Goal: Information Seeking & Learning: Learn about a topic

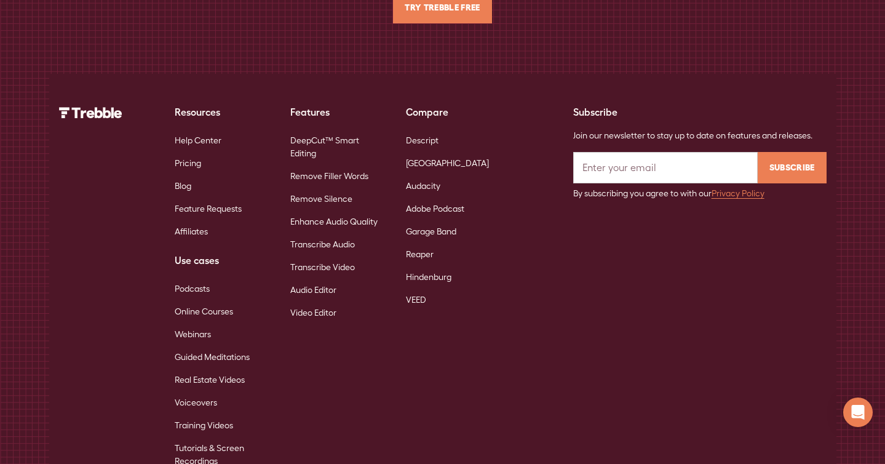
scroll to position [7841, 0]
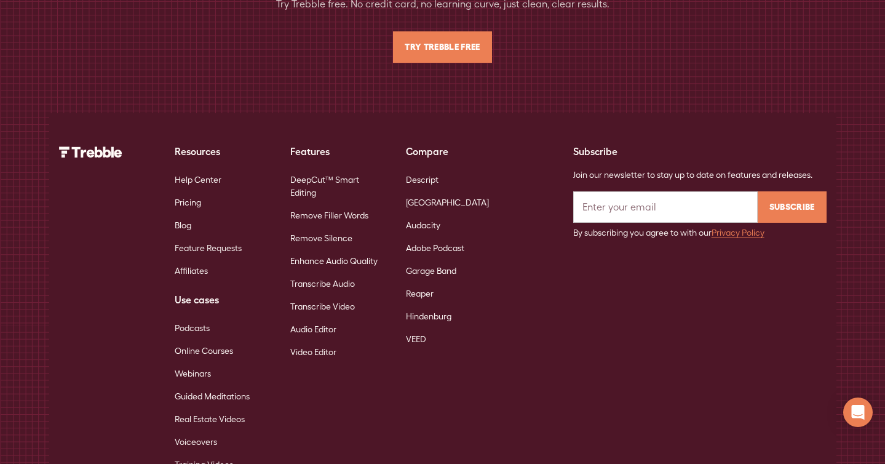
click at [337, 171] on link "DeepCut™ Smart Editing" at bounding box center [338, 186] width 96 height 36
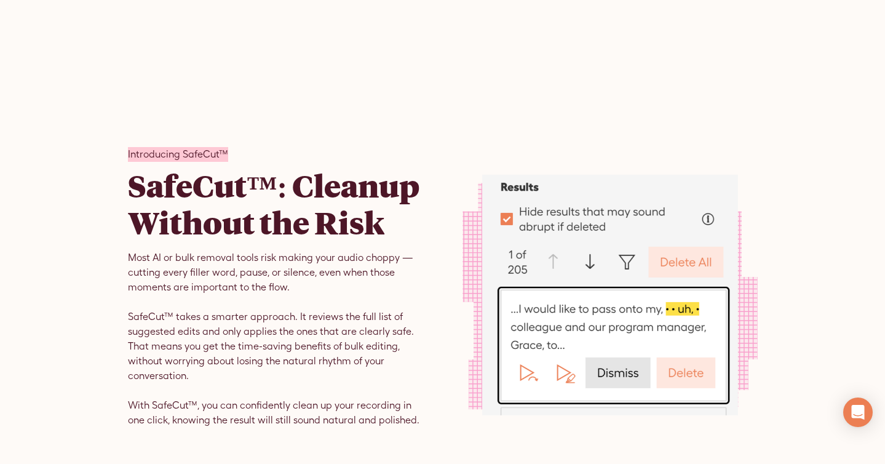
scroll to position [5142, 0]
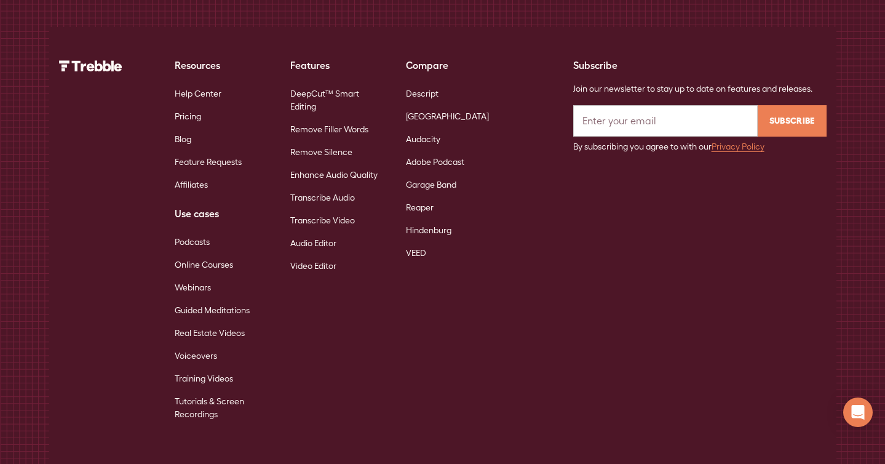
scroll to position [8815, 0]
